Goal: Find specific page/section: Find specific page/section

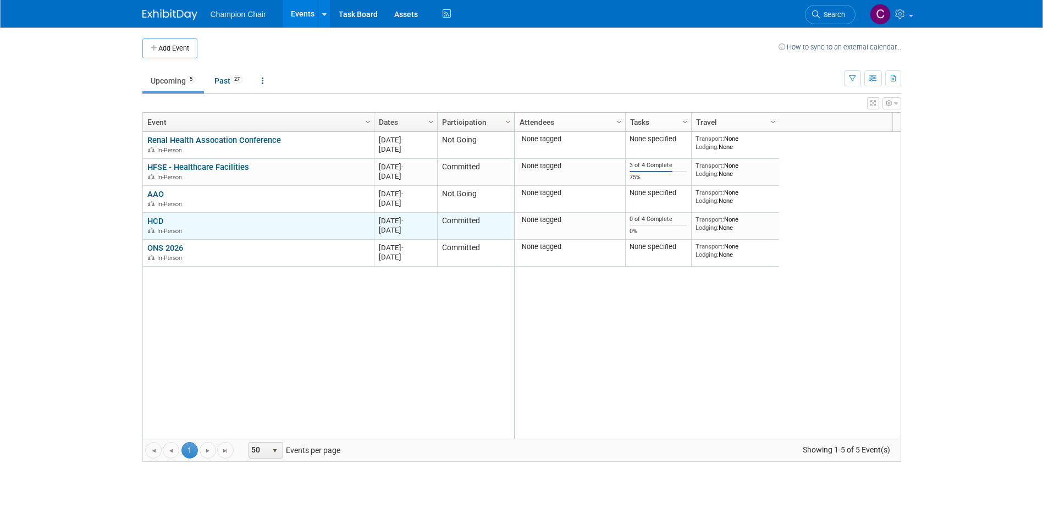
click at [156, 220] on link "HCD" at bounding box center [155, 221] width 16 height 10
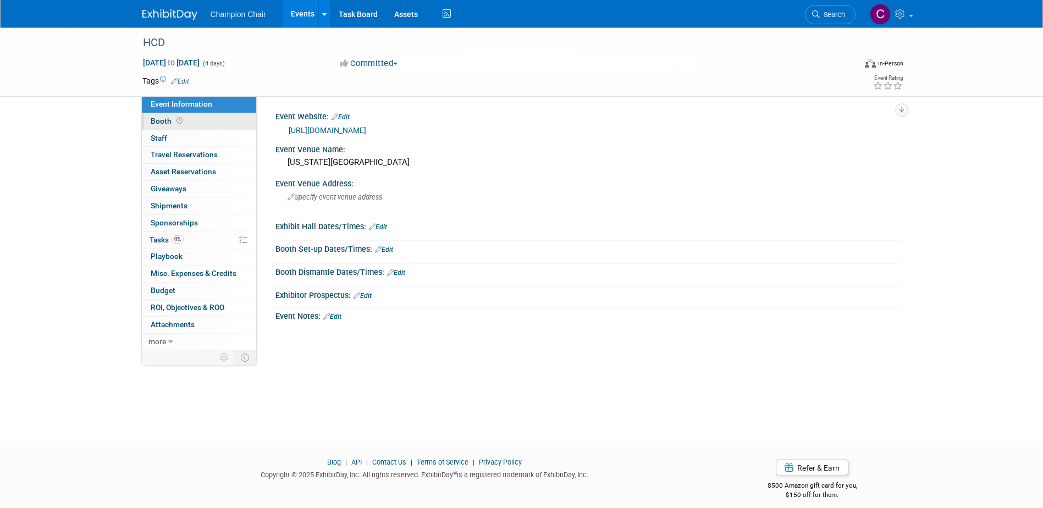
click at [163, 122] on span "Booth" at bounding box center [168, 121] width 34 height 9
